Goal: Ask a question: Seek information or help from site administrators or community

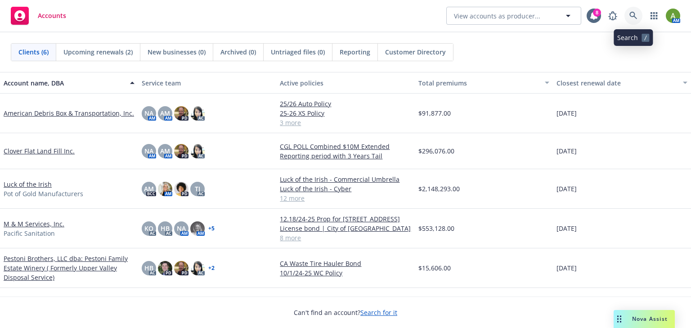
click at [635, 14] on icon at bounding box center [634, 16] width 8 height 8
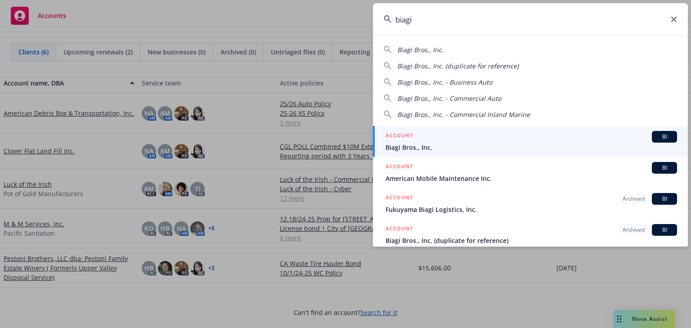
type input "biagi"
click at [428, 144] on span "Biagi Bros., Inc." at bounding box center [532, 147] width 292 height 9
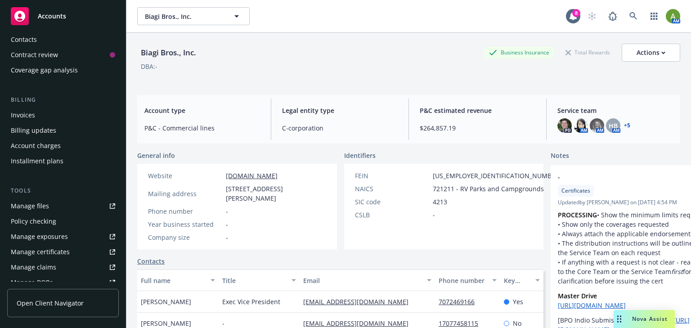
scroll to position [108, 0]
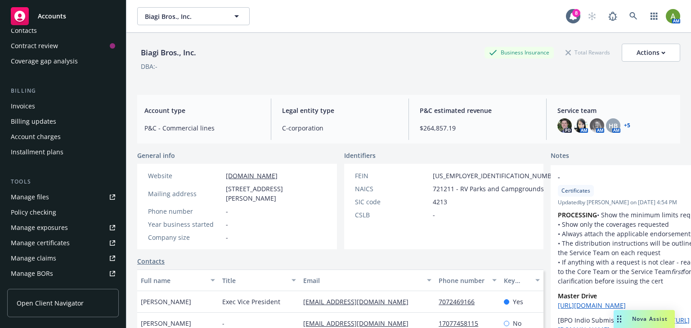
click at [32, 213] on div "Policy checking" at bounding box center [33, 212] width 45 height 14
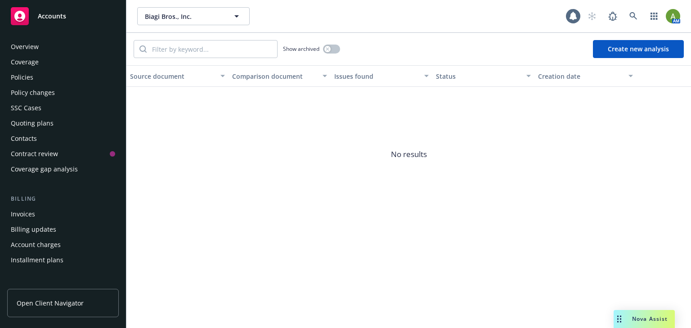
scroll to position [142, 0]
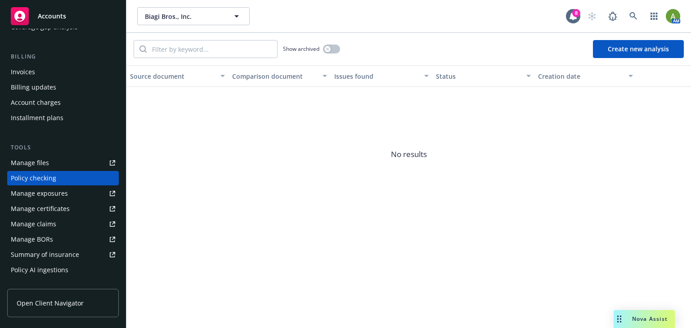
click at [31, 163] on div "Manage files" at bounding box center [30, 163] width 38 height 14
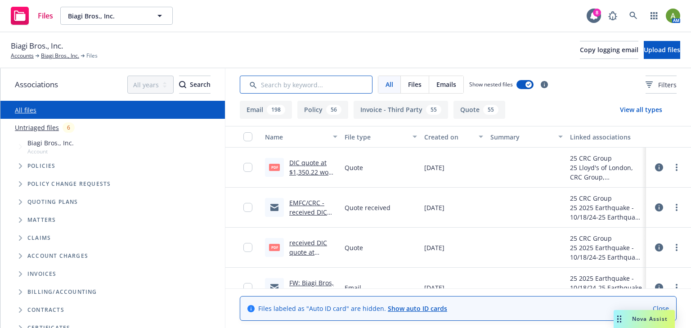
click at [290, 85] on input "Search by keyword..." at bounding box center [306, 85] width 133 height 18
type input "work"
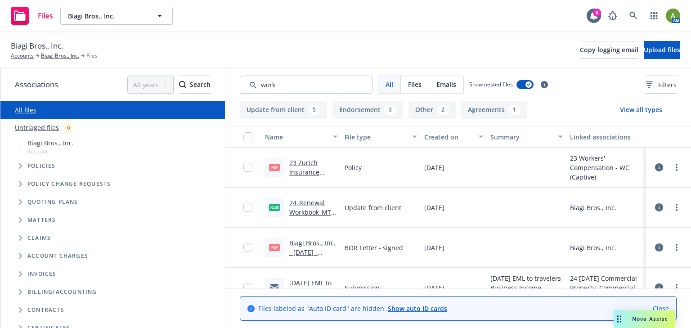
click at [22, 166] on icon "Tree Example" at bounding box center [20, 165] width 3 height 5
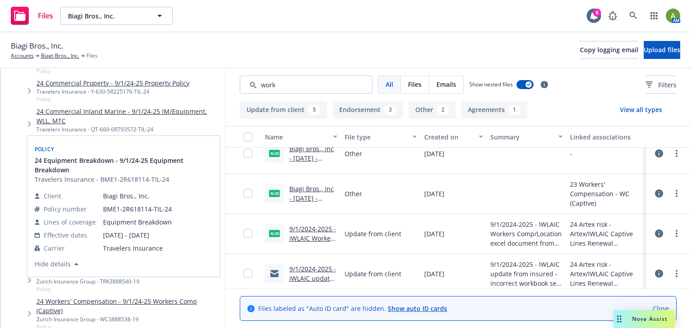
scroll to position [1152, 0]
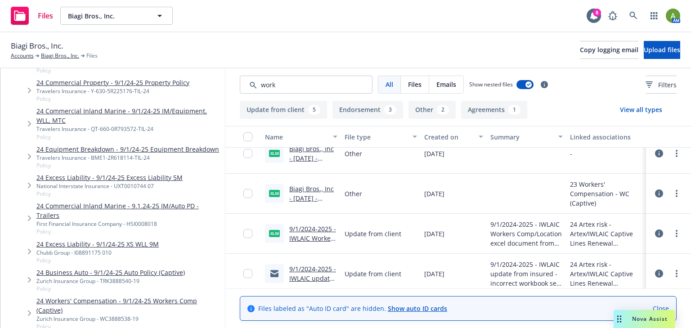
click at [64, 296] on link "24 Workers' Compensation - 9/1/24-25 Workers Comp (Captive)" at bounding box center [128, 305] width 185 height 19
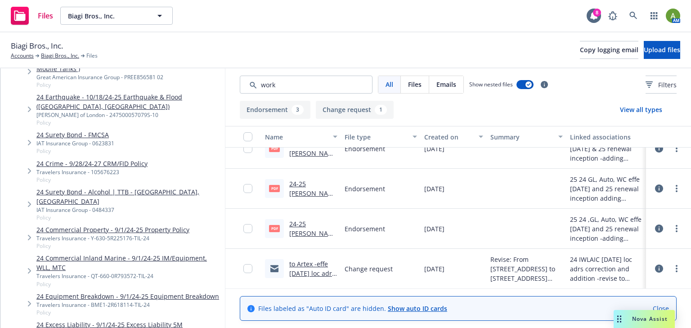
scroll to position [828, 0]
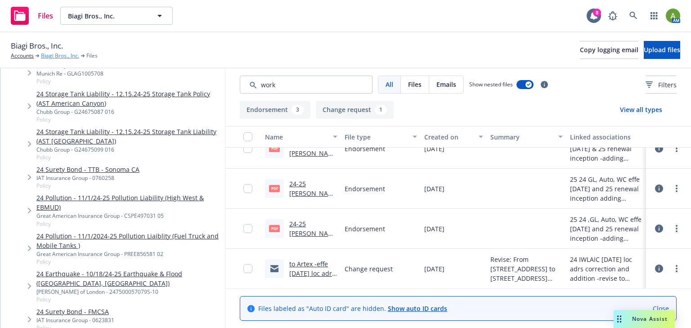
click at [57, 52] on link "Biagi Bros., Inc." at bounding box center [60, 56] width 38 height 8
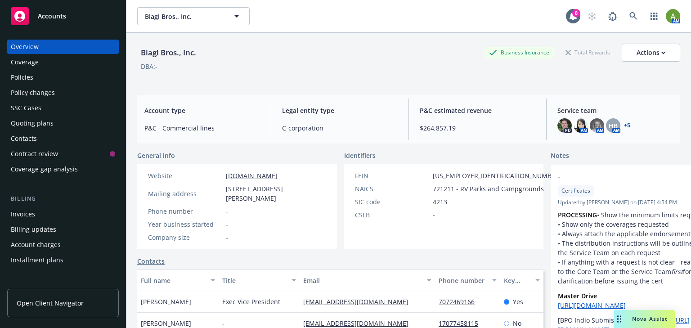
click at [23, 78] on div "Policies" at bounding box center [22, 77] width 23 height 14
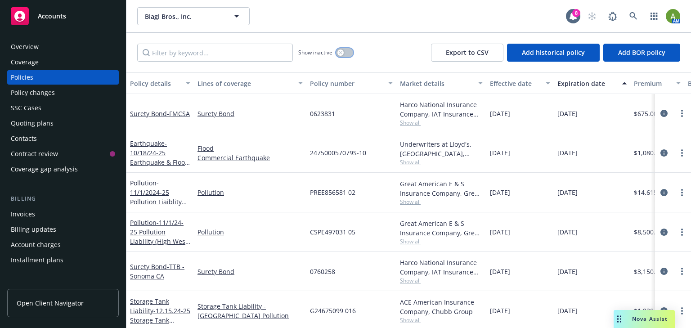
click at [351, 51] on button "button" at bounding box center [344, 52] width 17 height 9
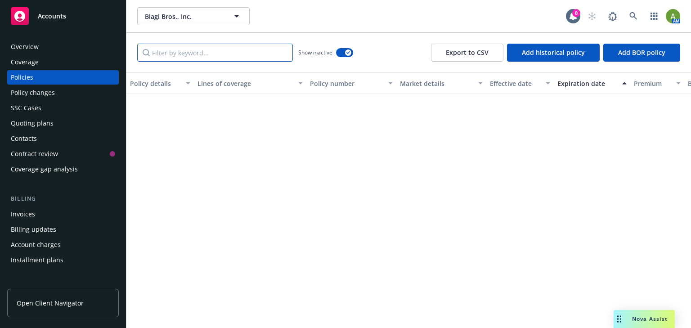
click at [248, 52] on input "Filter by keyword..." at bounding box center [215, 53] width 156 height 18
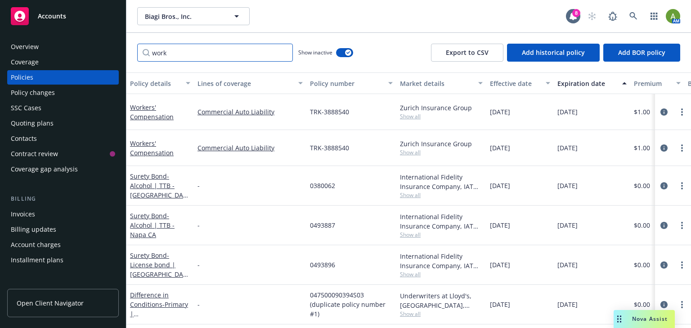
type input "work"
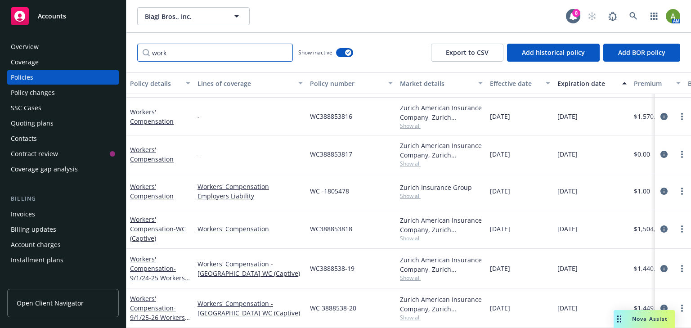
scroll to position [185, 0]
click at [154, 264] on link "Workers' Compensation - 9/1/24-25 Workers Comp (Captive)" at bounding box center [157, 273] width 55 height 37
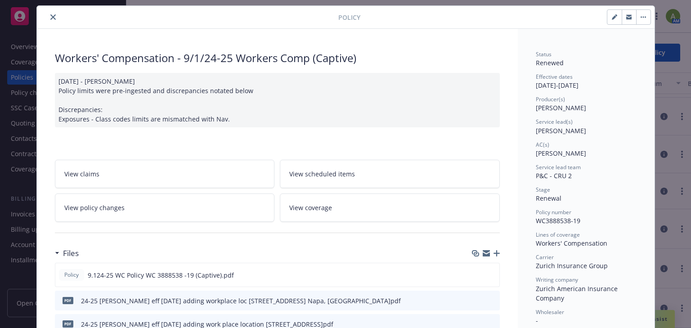
scroll to position [36, 0]
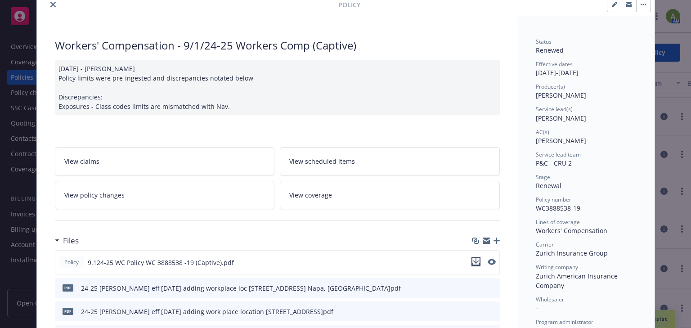
click at [473, 261] on icon "download file" at bounding box center [476, 260] width 6 height 5
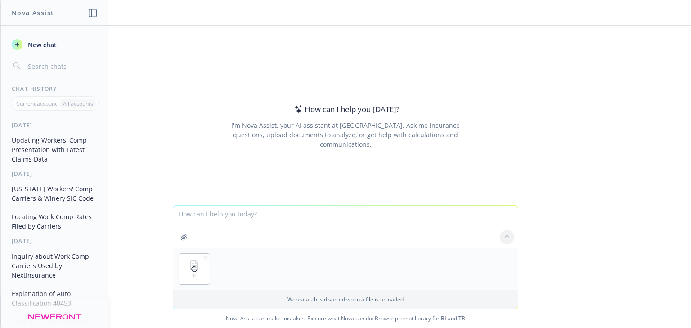
drag, startPoint x: 218, startPoint y: 225, endPoint x: 218, endPoint y: 220, distance: 5.0
click at [218, 224] on textarea at bounding box center [345, 227] width 345 height 42
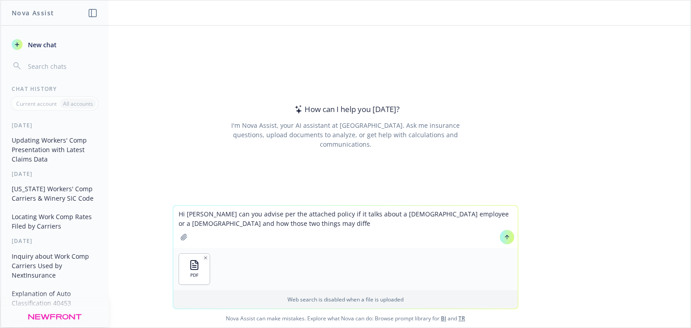
type textarea "Hi nova can you advise per the attached policy if it talks about a leased emplo…"
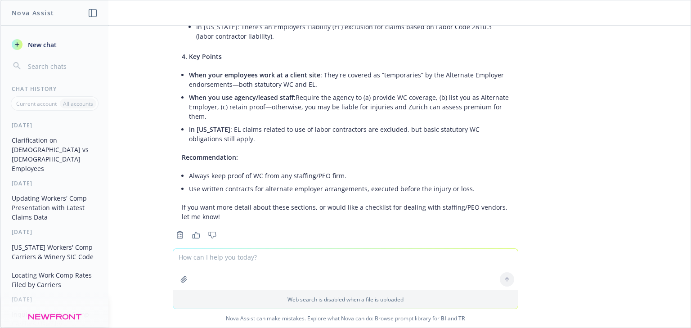
scroll to position [385, 0]
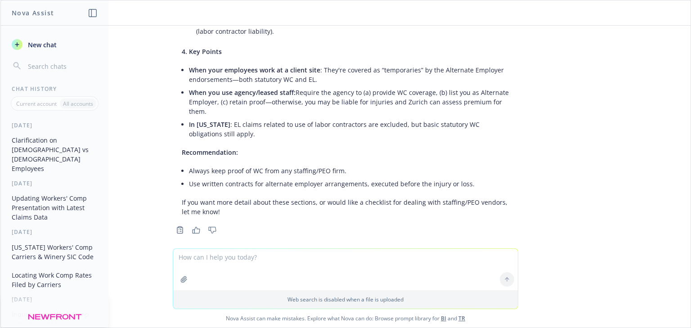
click at [251, 257] on textarea at bounding box center [345, 269] width 345 height 41
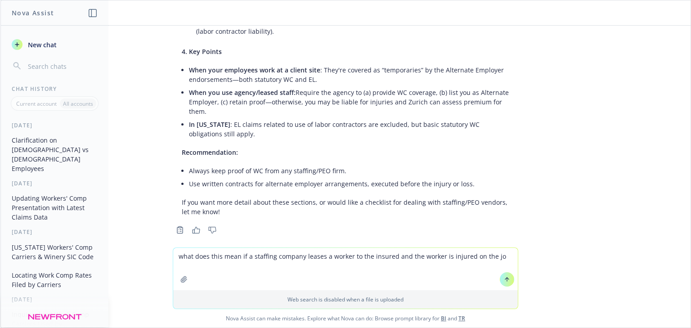
type textarea "what does this mean if a staffing company leases a worker to the insured and th…"
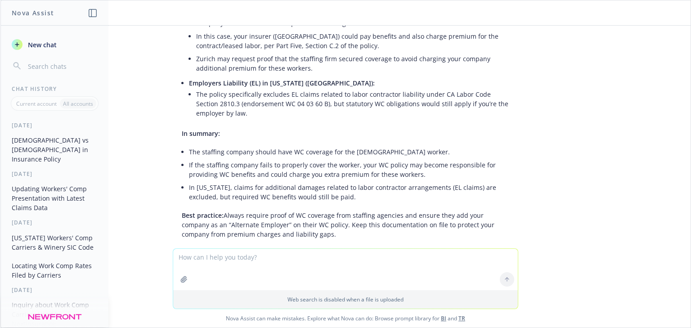
scroll to position [760, 0]
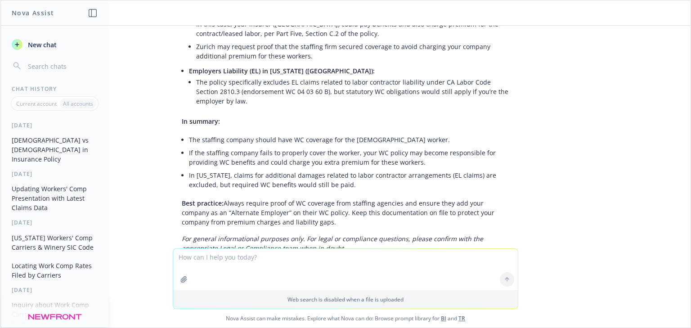
click at [283, 254] on textarea at bounding box center [345, 269] width 345 height 41
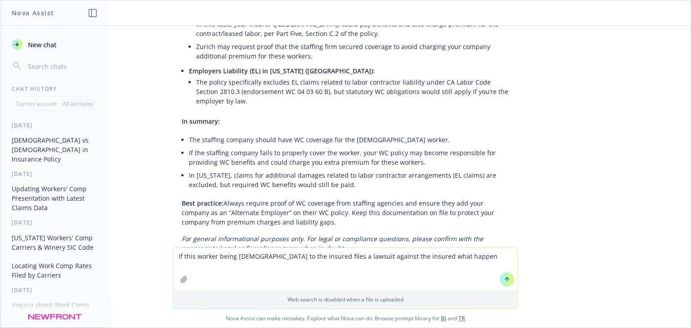
type textarea "If this worker being leased to the insured files a lawsuit against the insured …"
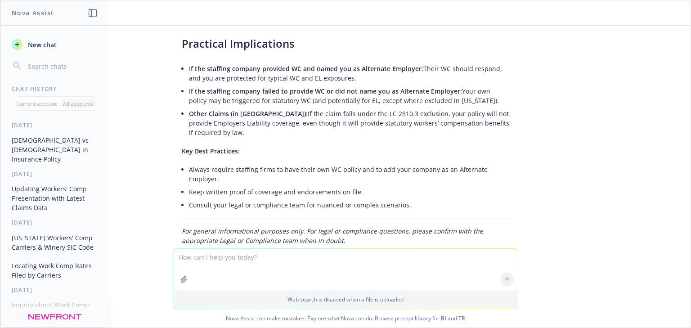
scroll to position [1336, 0]
type textarea "f"
type textarea "does the insured's general liability factor in at all as response to the lawsuit"
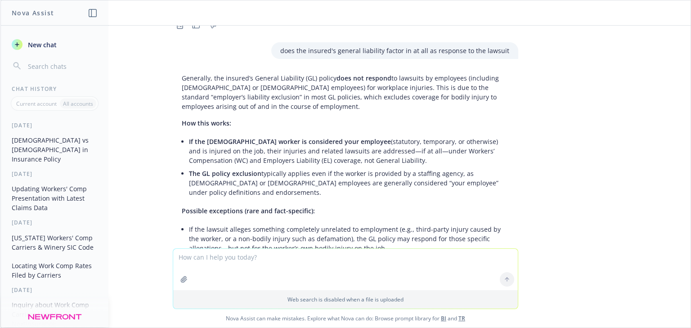
scroll to position [1580, 0]
